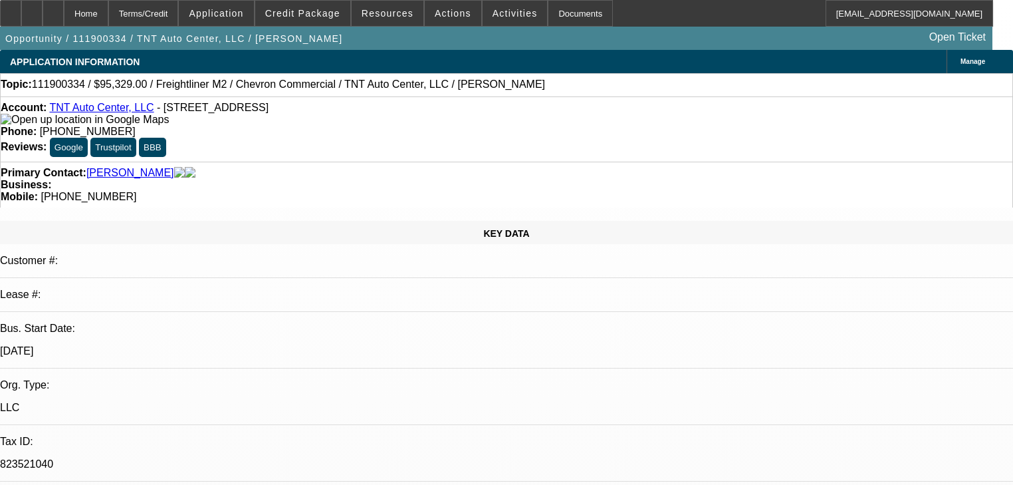
select select "0"
select select "2"
select select "0"
select select "6"
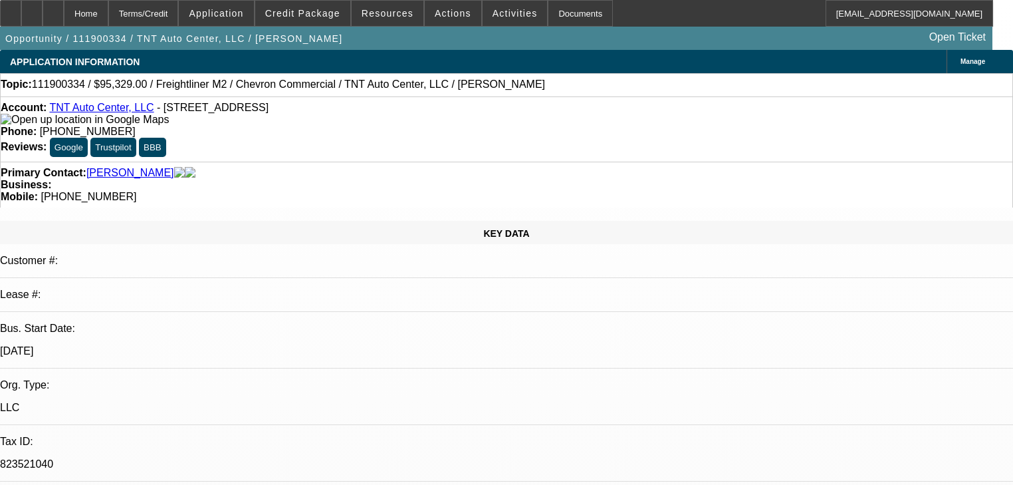
select select "0"
select select "2"
select select "0"
select select "6"
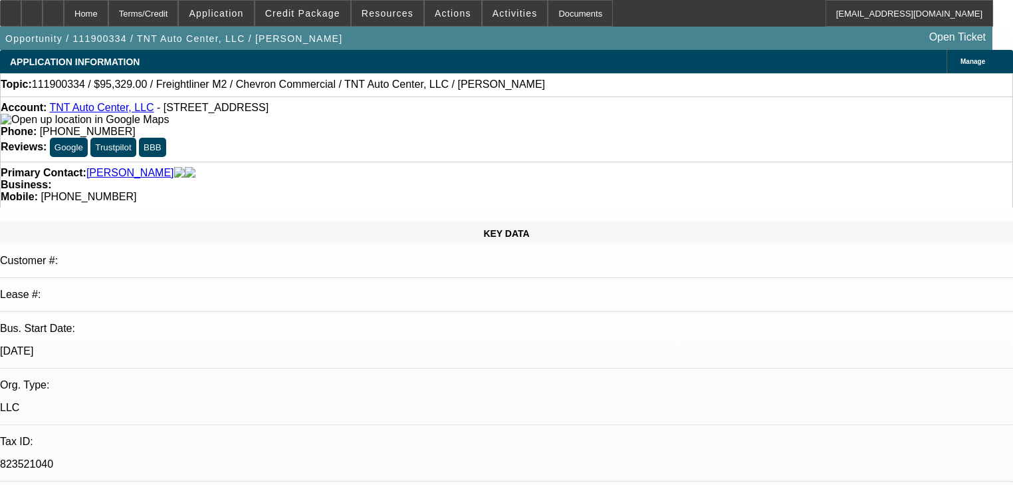
select select "0"
select select "2"
select select "0"
select select "6"
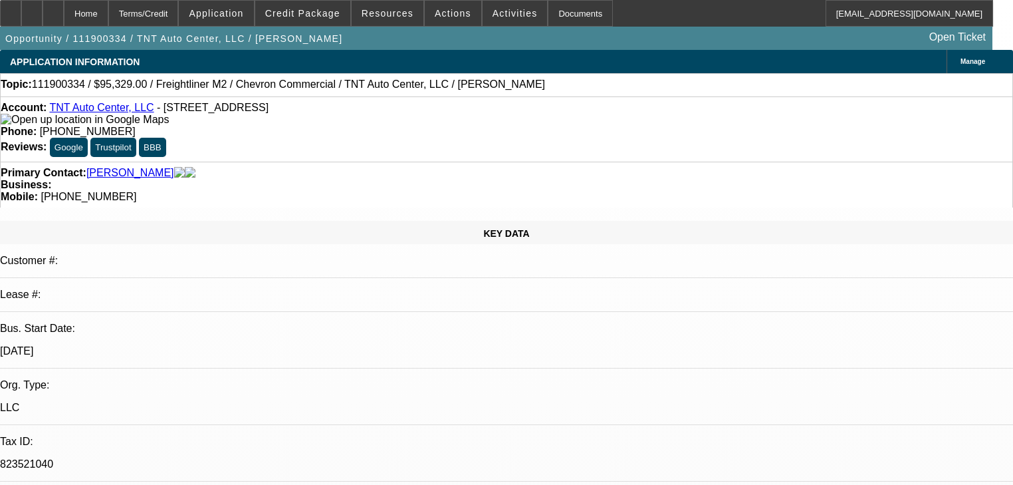
select select "0"
select select "2"
select select "0"
select select "6"
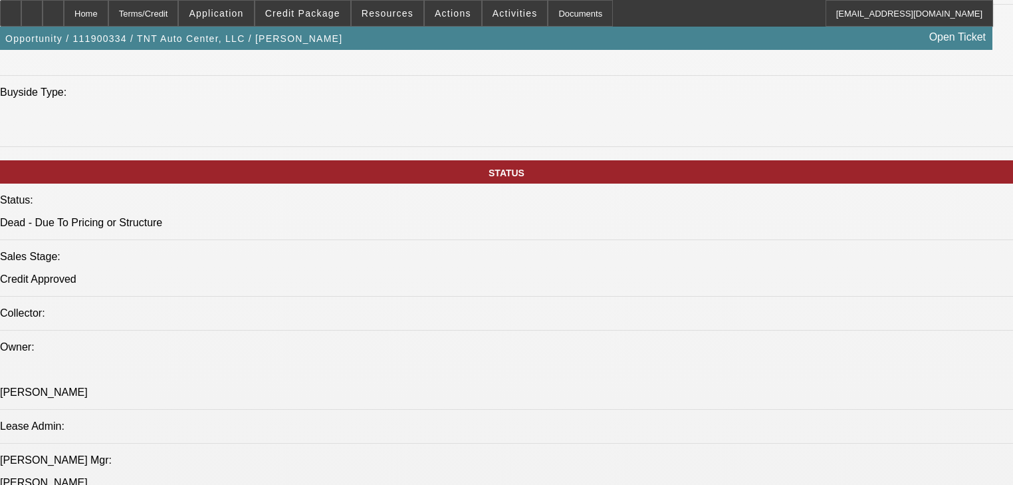
scroll to position [1543, 0]
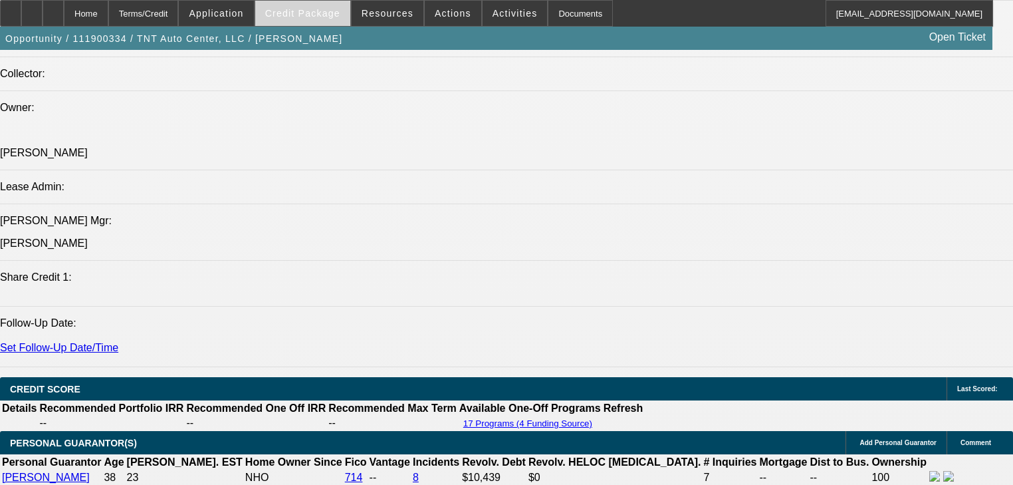
click at [314, 11] on span "Credit Package" at bounding box center [302, 13] width 75 height 11
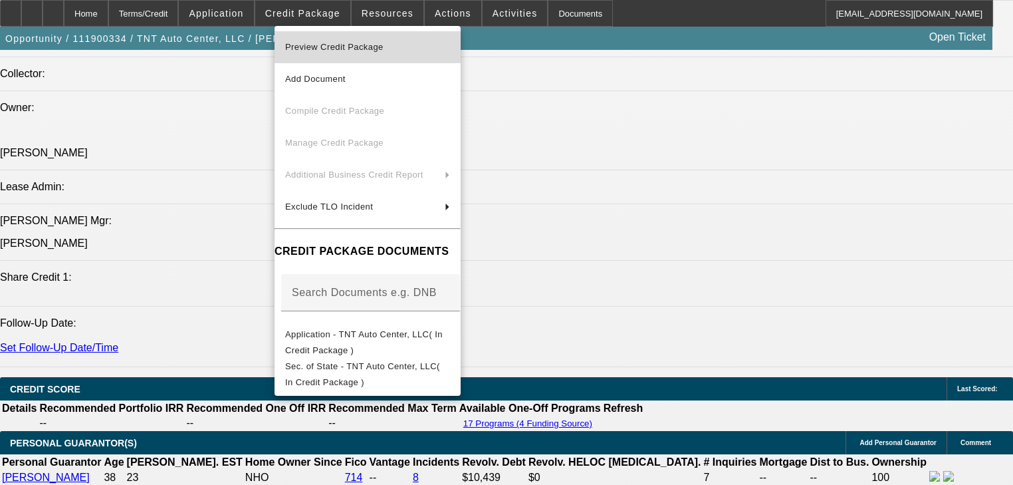
click at [354, 51] on span "Preview Credit Package" at bounding box center [334, 47] width 98 height 10
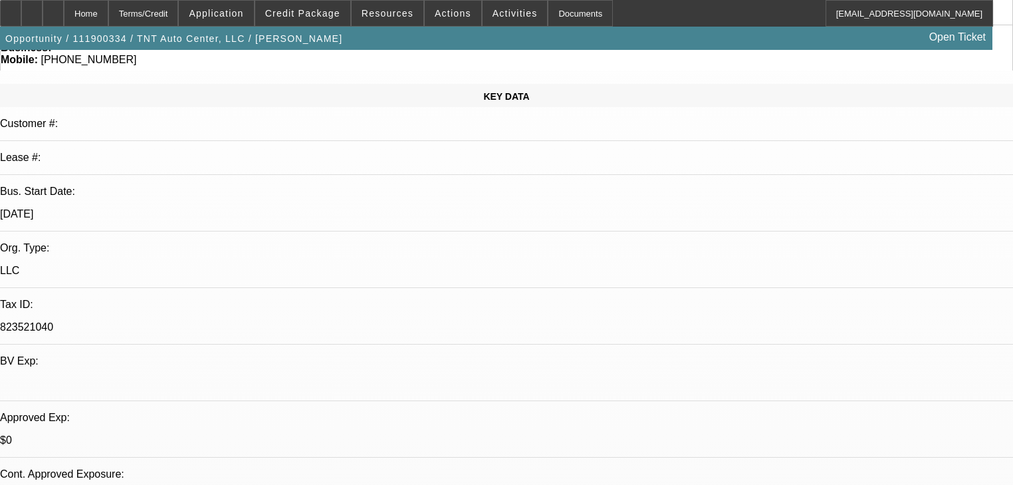
scroll to position [0, 0]
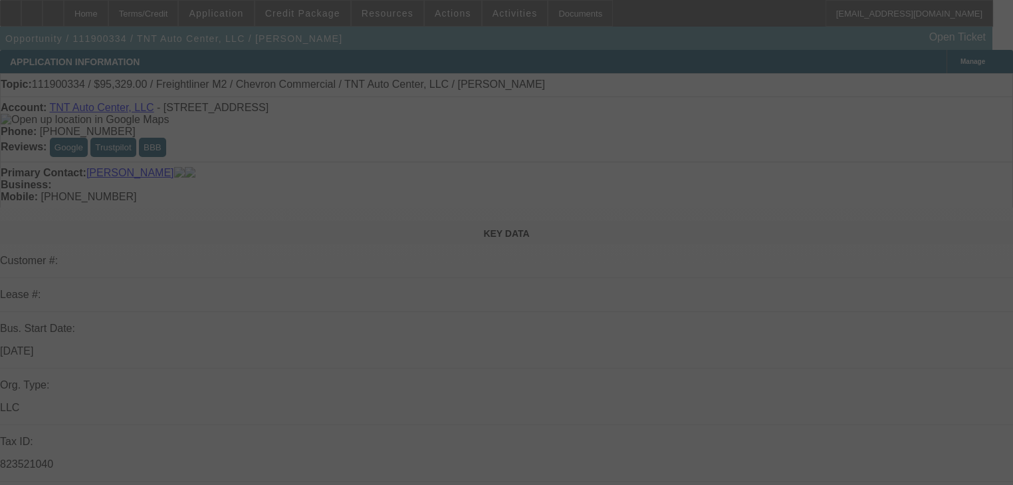
select select "0"
select select "2"
select select "0"
select select "6"
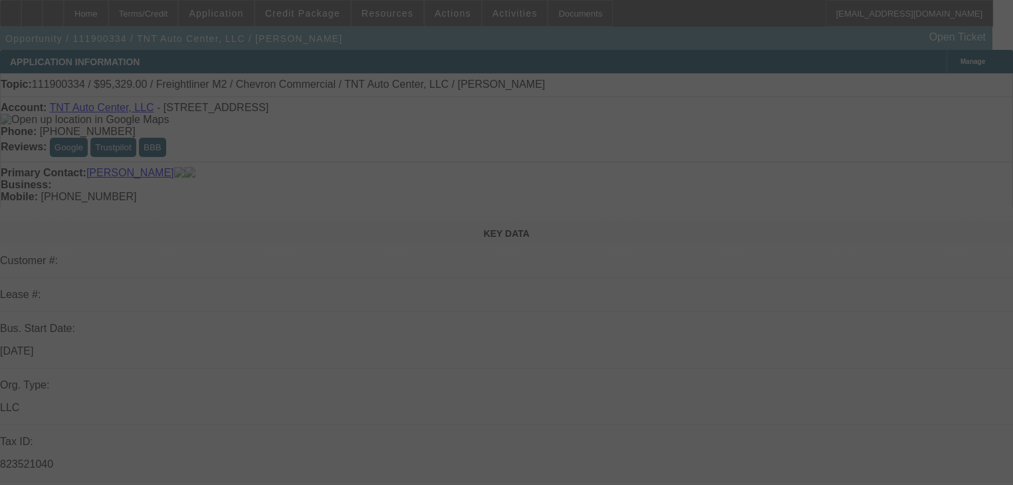
select select "0"
select select "2"
select select "0"
select select "6"
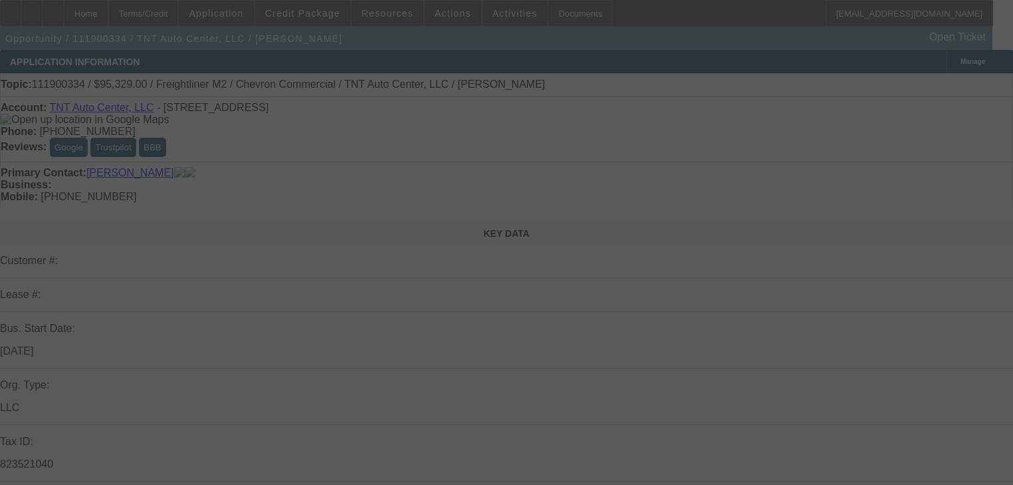
select select "0"
select select "2"
select select "0"
select select "6"
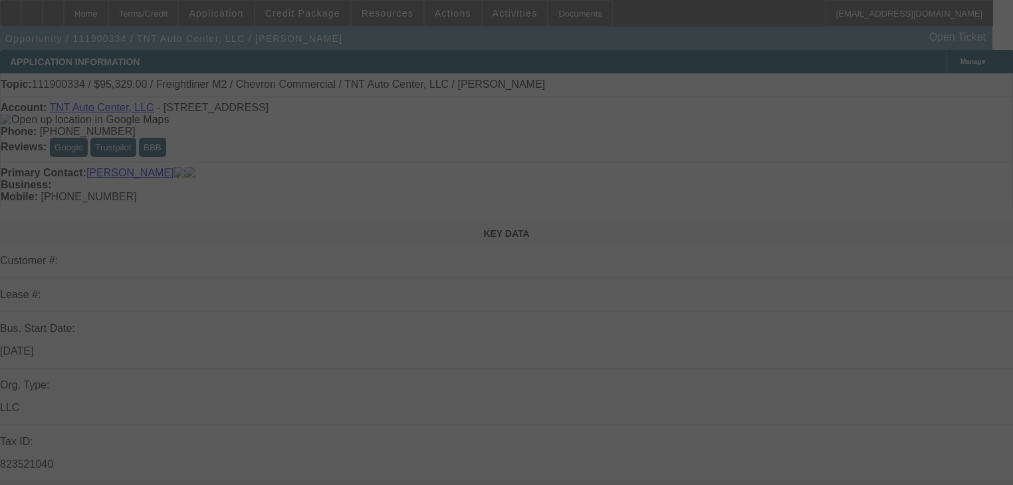
select select "0"
select select "2"
select select "0"
select select "6"
